Goal: Check status: Check status

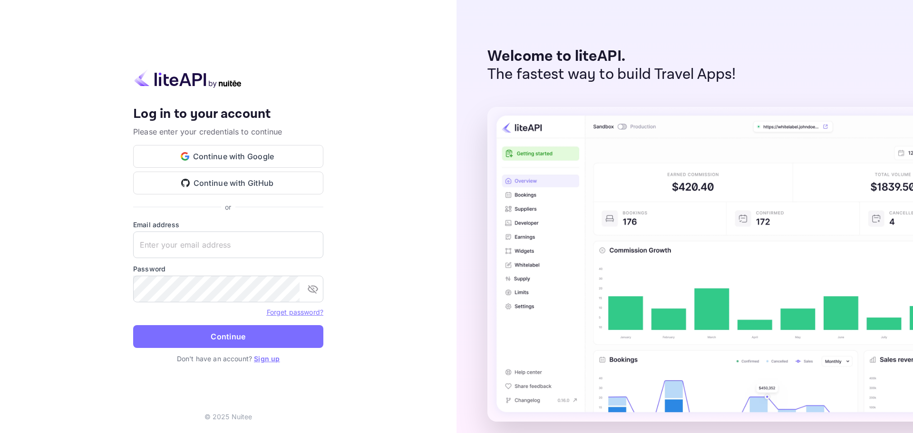
type input "[PERSON_NAME][EMAIL_ADDRESS][DOMAIN_NAME]"
click at [241, 334] on button "Continue" at bounding box center [228, 336] width 190 height 23
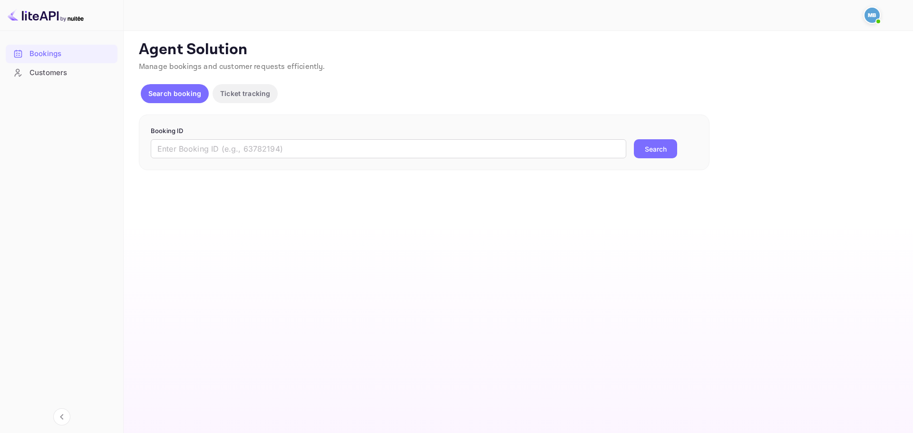
click at [306, 137] on form "Booking ID ​ Search" at bounding box center [424, 143] width 547 height 32
click at [296, 149] on input "text" at bounding box center [389, 148] width 476 height 19
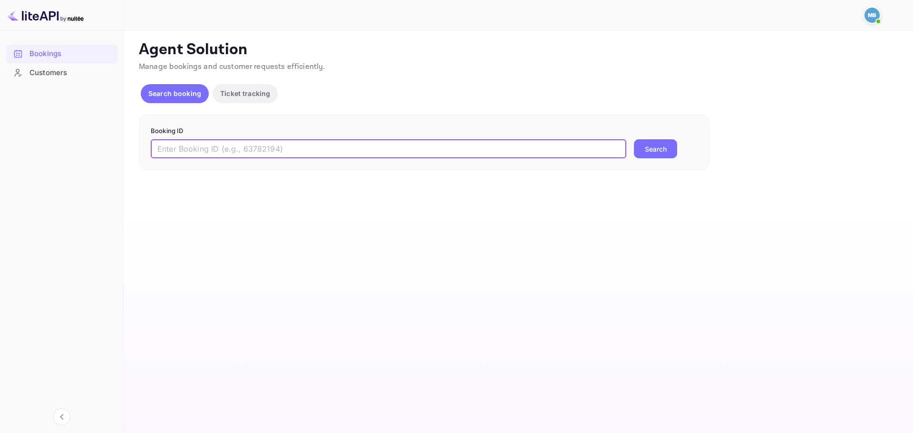
paste input "9568510"
type input "9568510"
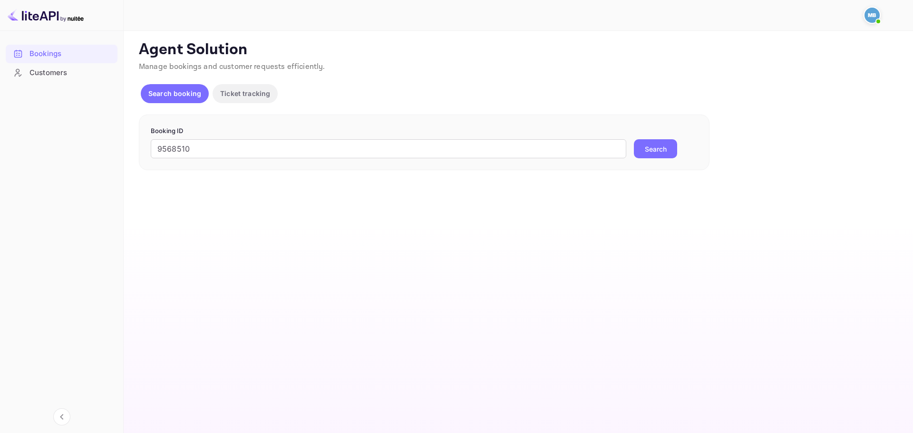
click at [644, 146] on button "Search" at bounding box center [655, 148] width 43 height 19
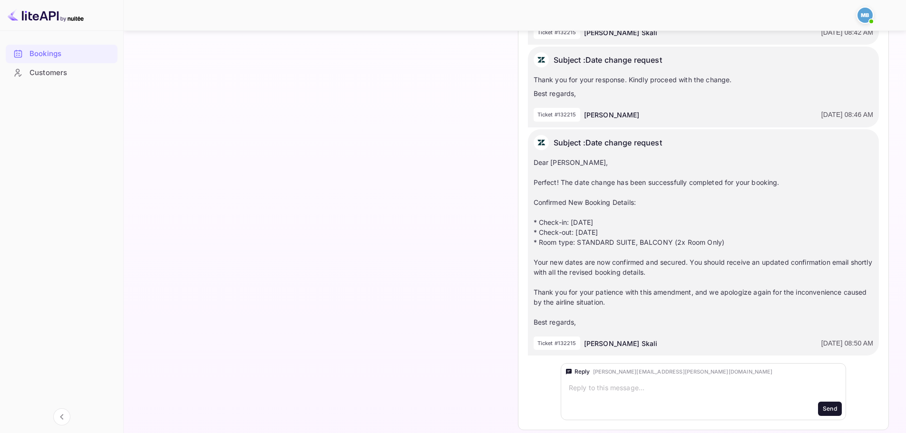
scroll to position [928, 0]
